Goal: Subscribe to service/newsletter

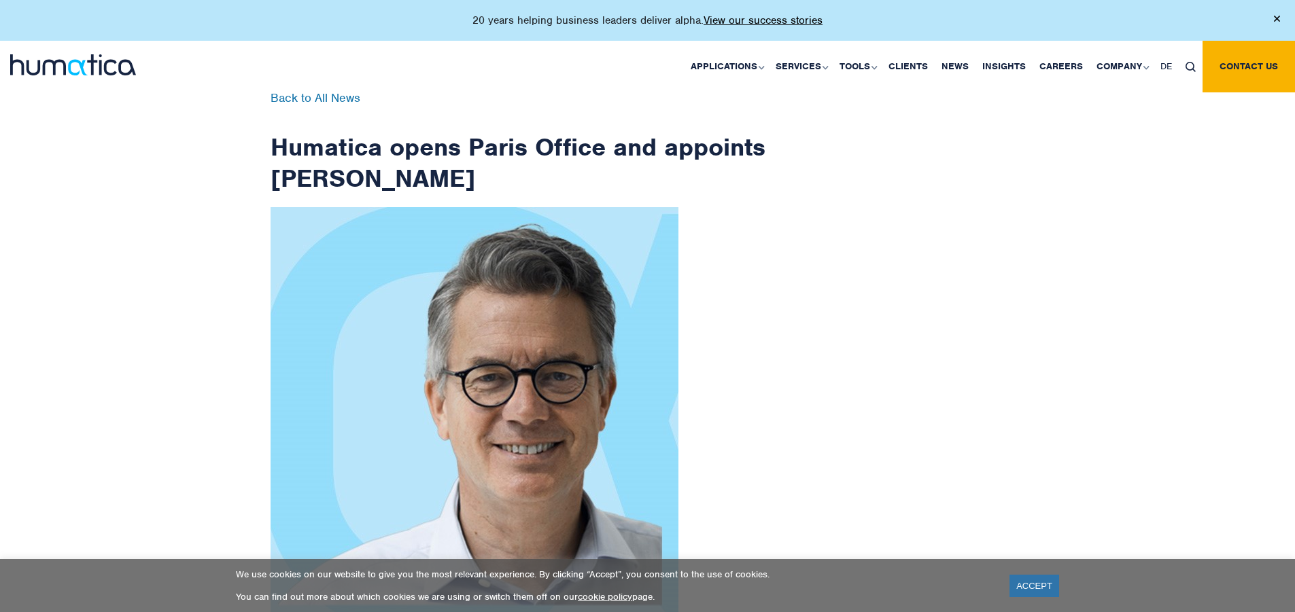
scroll to position [2168, 0]
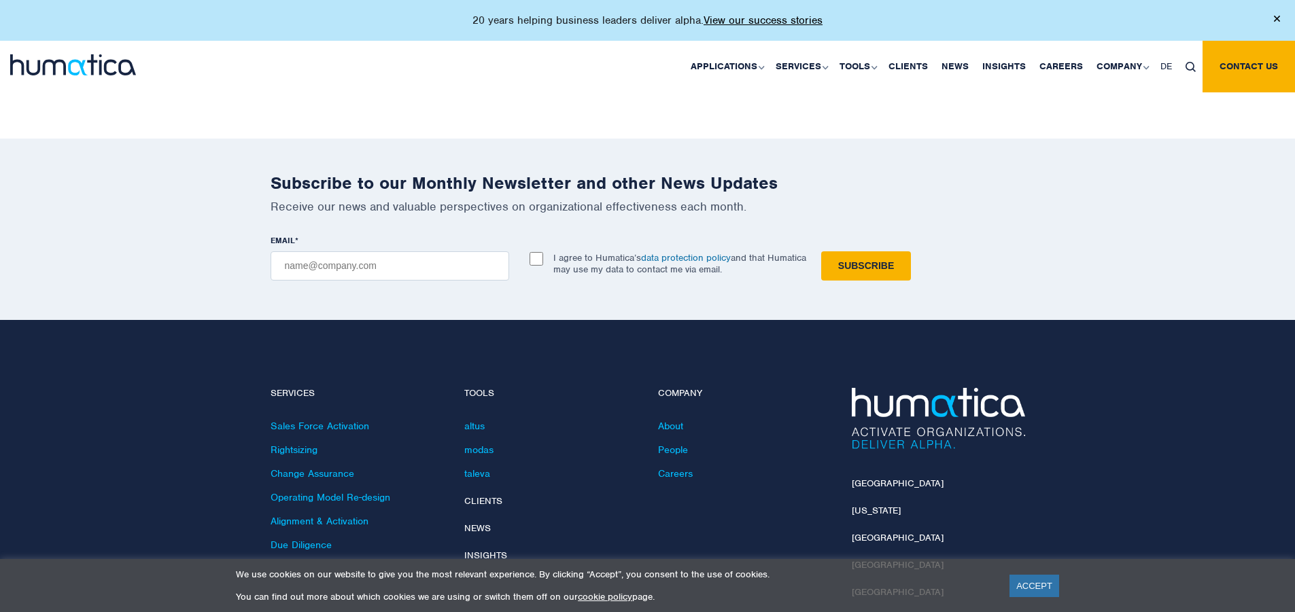
checkbox input "true"
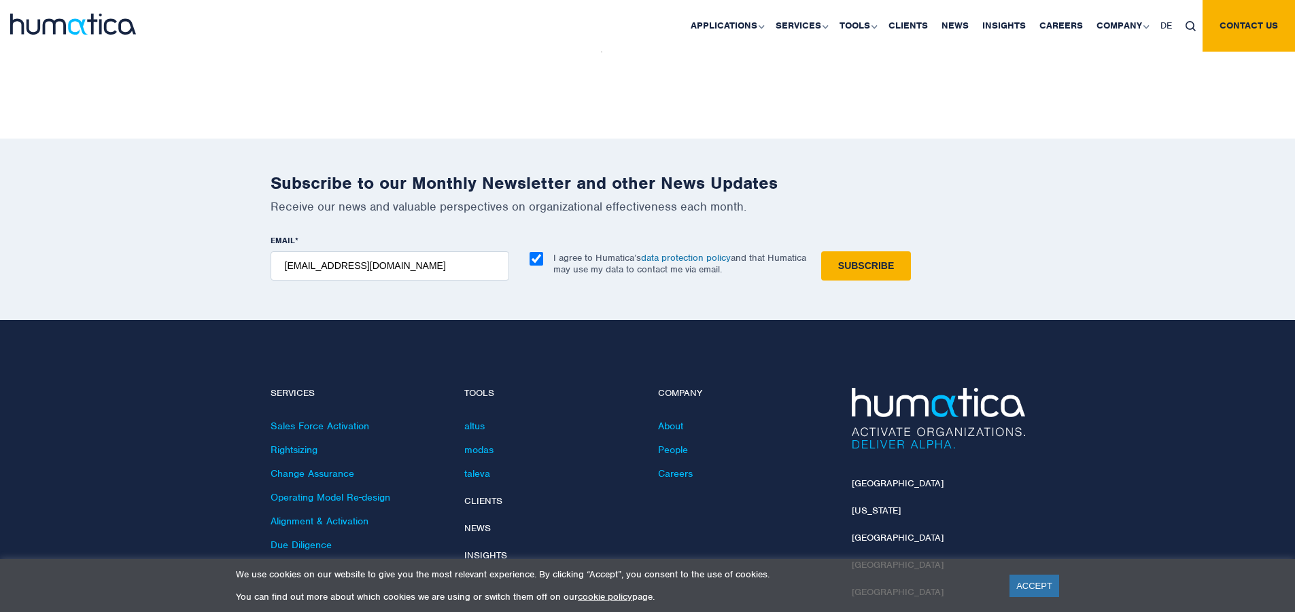
type input "[EMAIL_ADDRESS][DOMAIN_NAME]"
click at [821, 251] on input "Subscribe" at bounding box center [866, 265] width 90 height 29
